Goal: Navigation & Orientation: Find specific page/section

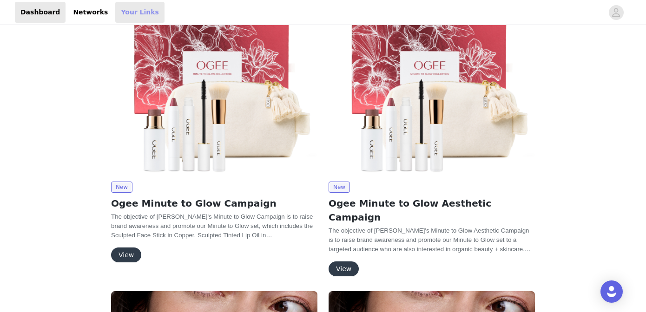
scroll to position [185, 0]
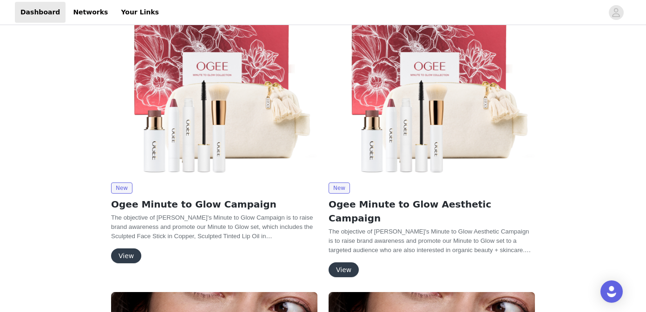
click at [136, 257] on button "View" at bounding box center [126, 256] width 30 height 15
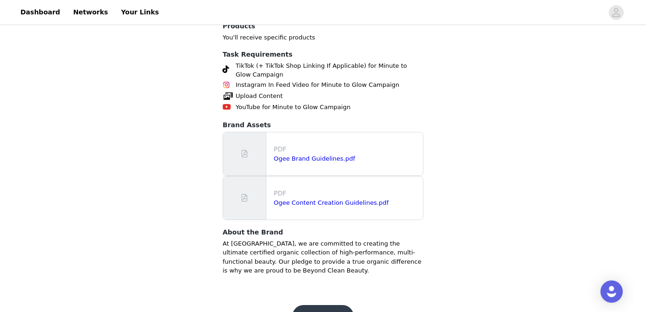
scroll to position [417, 0]
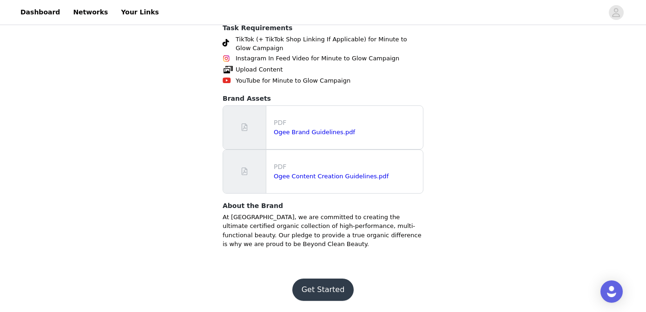
click at [326, 291] on button "Get Started" at bounding box center [323, 290] width 62 height 22
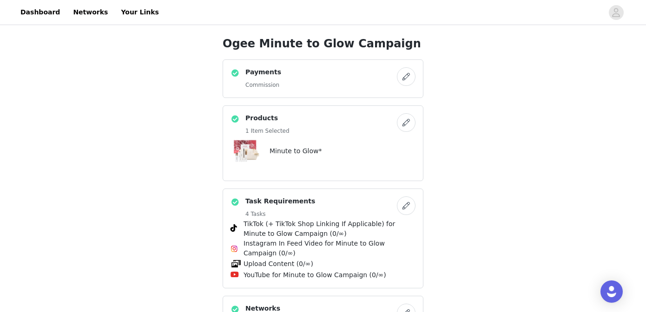
scroll to position [220, 0]
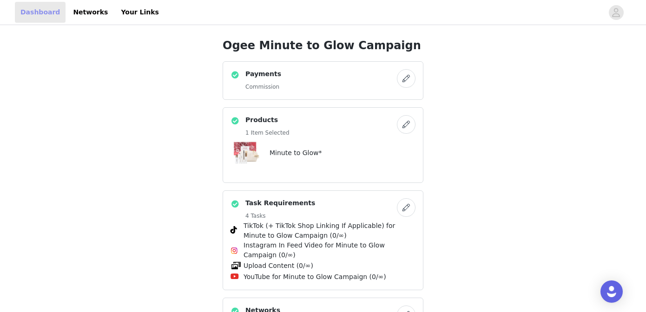
click at [33, 14] on link "Dashboard" at bounding box center [40, 12] width 51 height 21
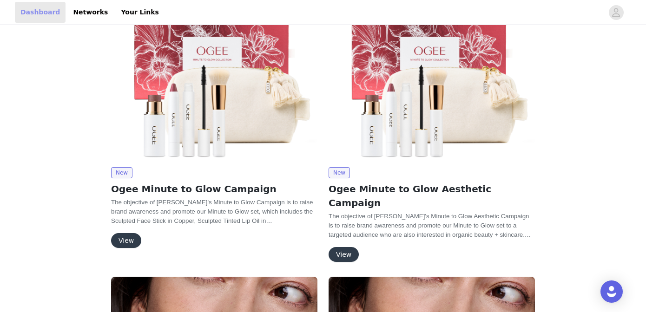
scroll to position [194, 0]
